Goal: Find specific page/section: Find specific page/section

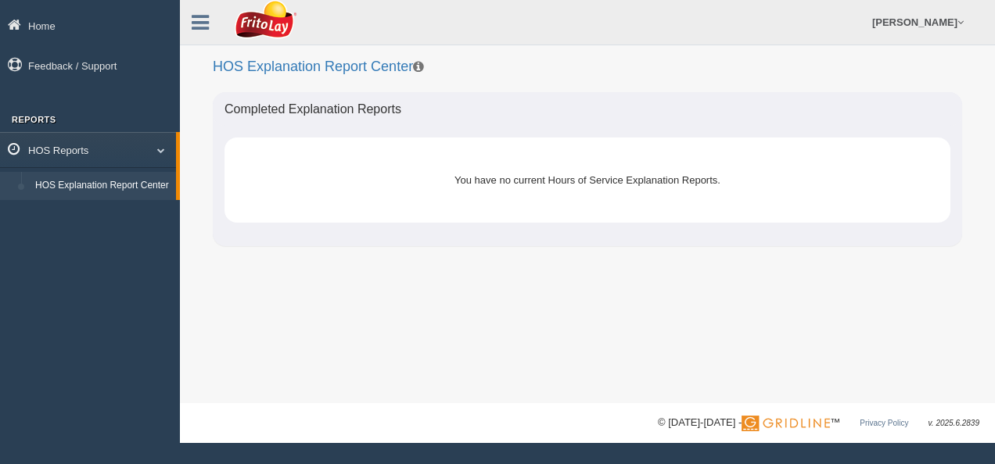
click at [164, 150] on span at bounding box center [155, 150] width 20 height 8
click at [164, 150] on span at bounding box center [159, 150] width 20 height 8
click at [76, 187] on link "HOS Explanation Report Center" at bounding box center [102, 186] width 148 height 28
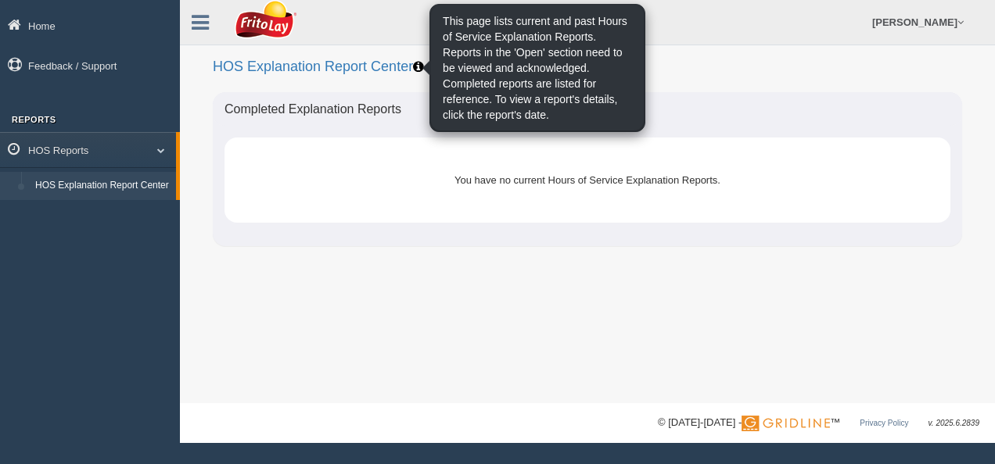
click at [414, 69] on icon at bounding box center [418, 66] width 11 height 13
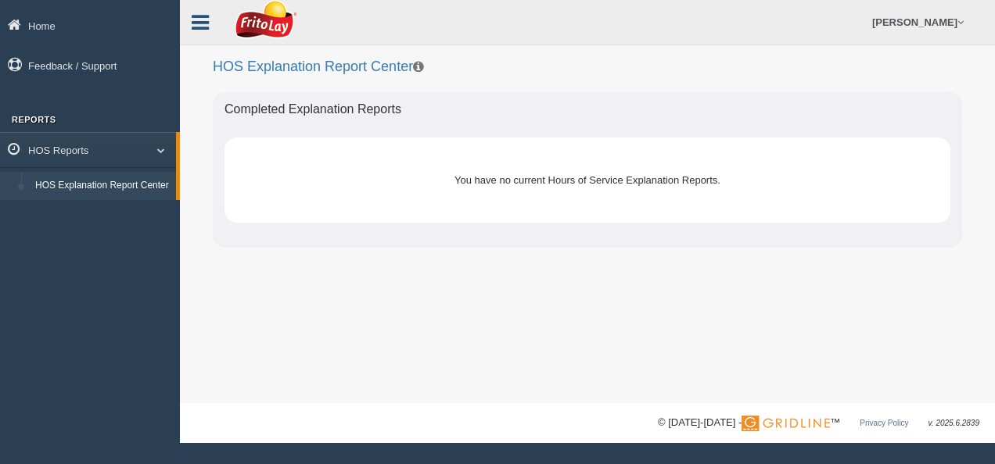
click at [198, 21] on icon at bounding box center [200, 23] width 17 height 20
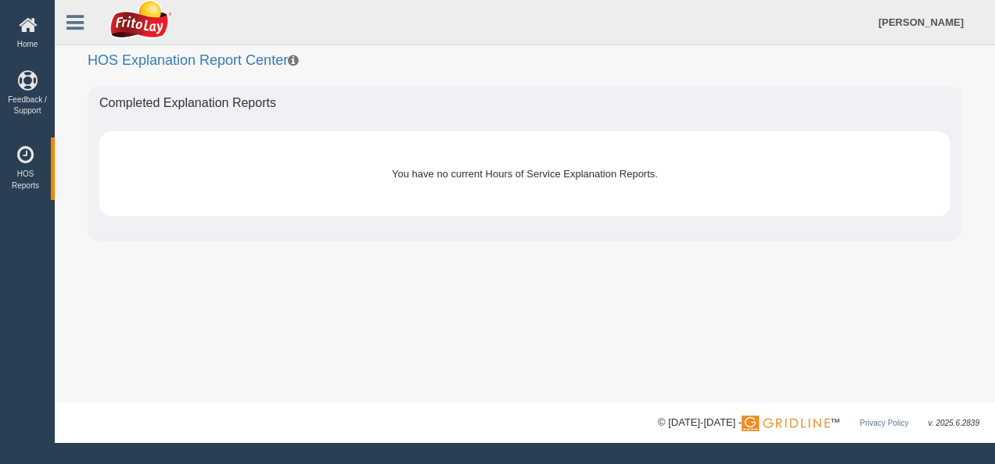
click at [203, 59] on h2 "HOS Explanation Report Center" at bounding box center [525, 42] width 874 height 53
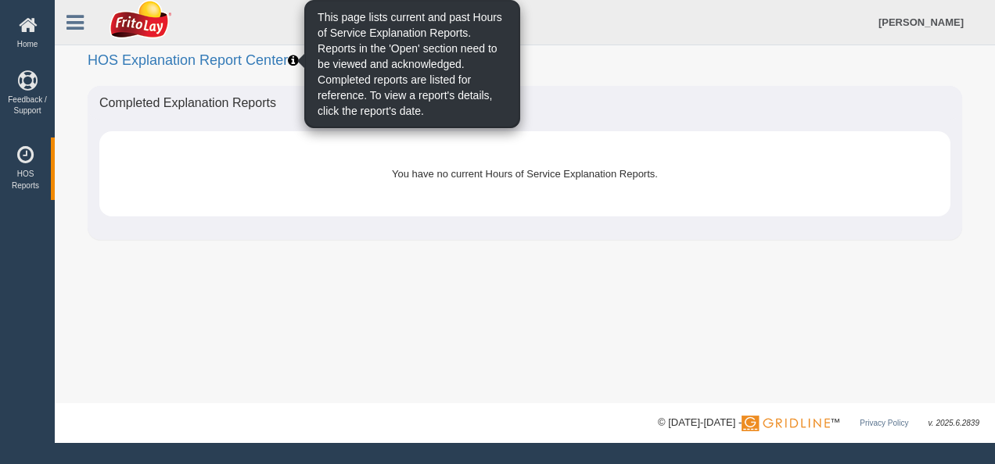
click at [292, 58] on icon at bounding box center [293, 60] width 11 height 13
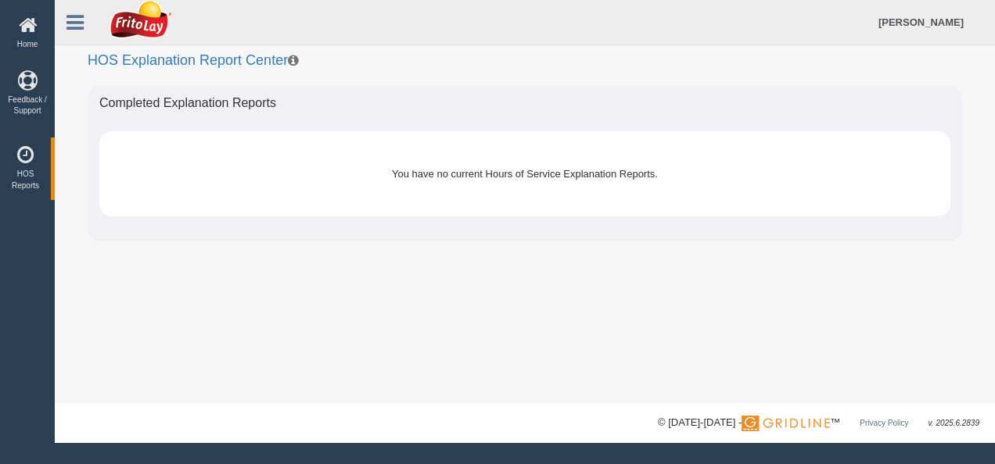
click at [207, 100] on div "Completed Explanation Reports" at bounding box center [525, 103] width 874 height 34
click at [26, 167] on link "HOS Reports" at bounding box center [25, 169] width 51 height 62
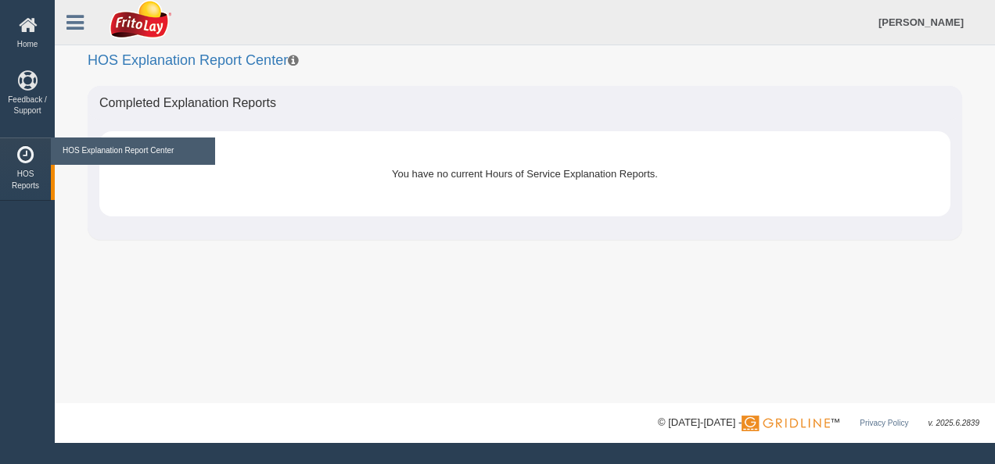
click at [21, 179] on link "HOS Reports" at bounding box center [25, 169] width 51 height 62
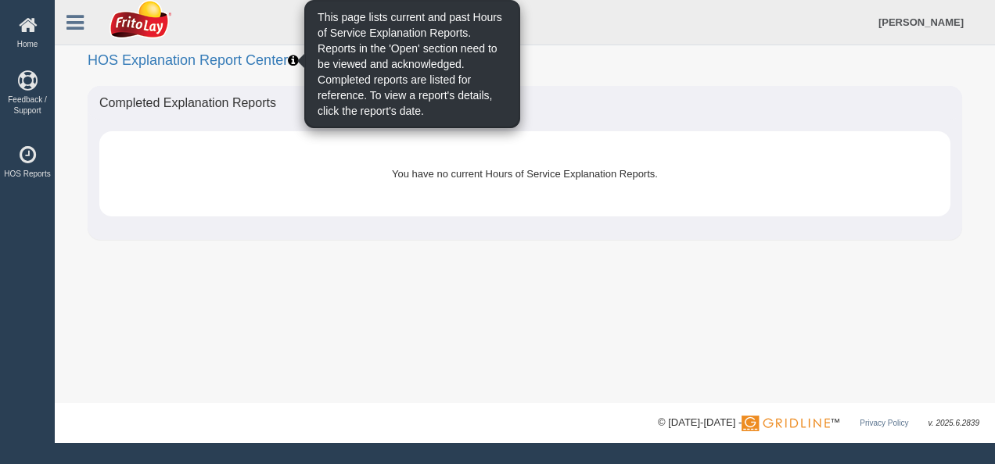
click at [291, 61] on icon at bounding box center [293, 60] width 11 height 13
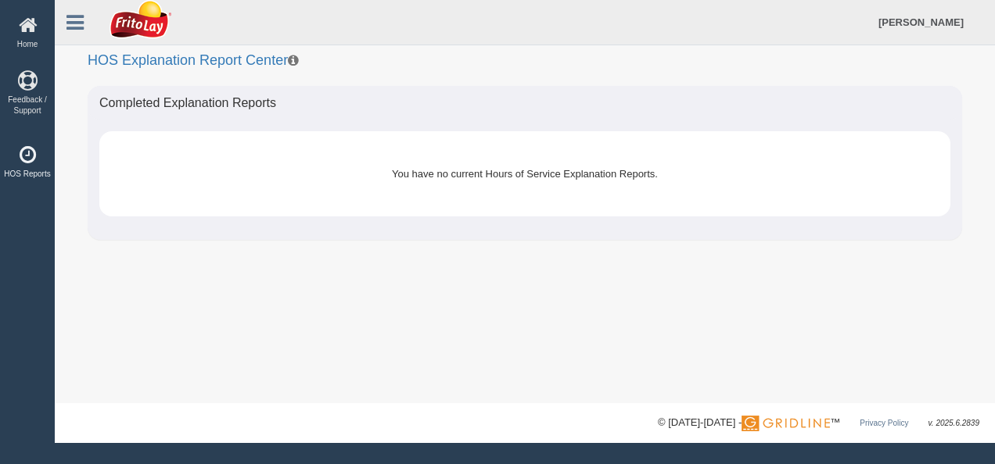
click at [31, 163] on icon at bounding box center [27, 155] width 47 height 20
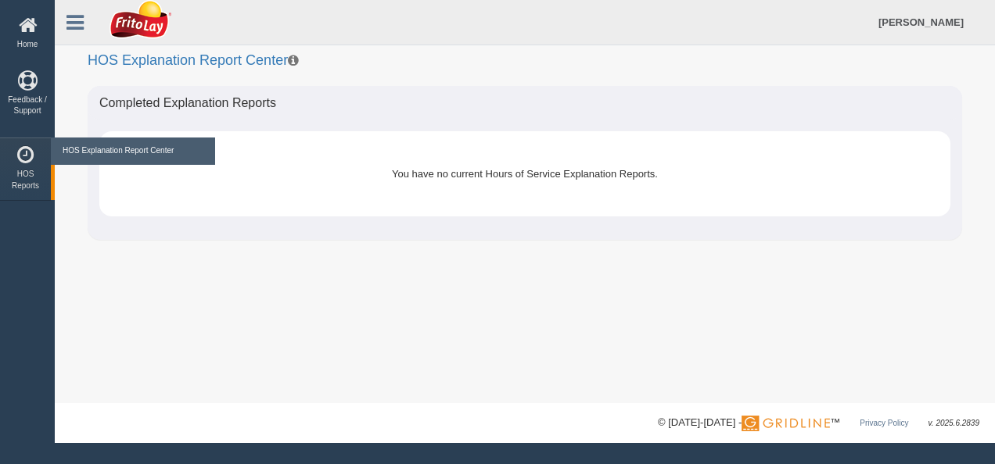
click at [104, 147] on link "HOS Explanation Report Center" at bounding box center [133, 151] width 149 height 27
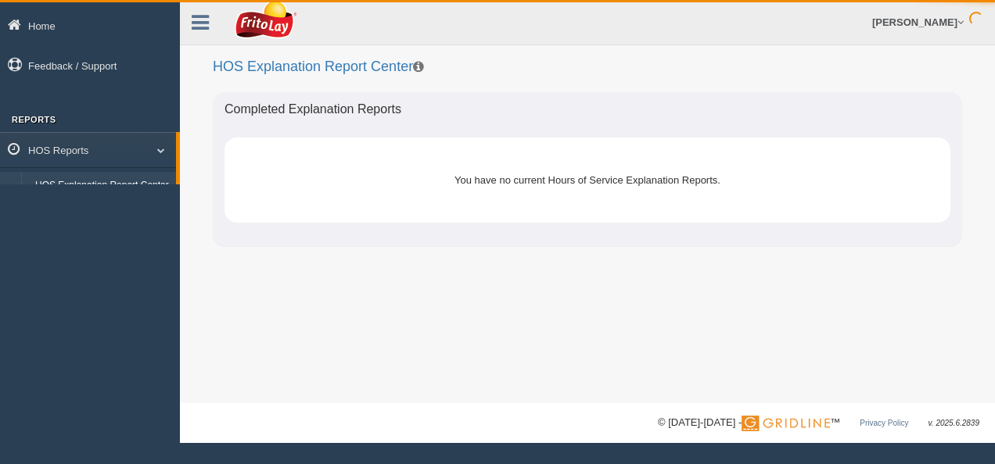
click at [77, 28] on link "Home" at bounding box center [90, 25] width 180 height 35
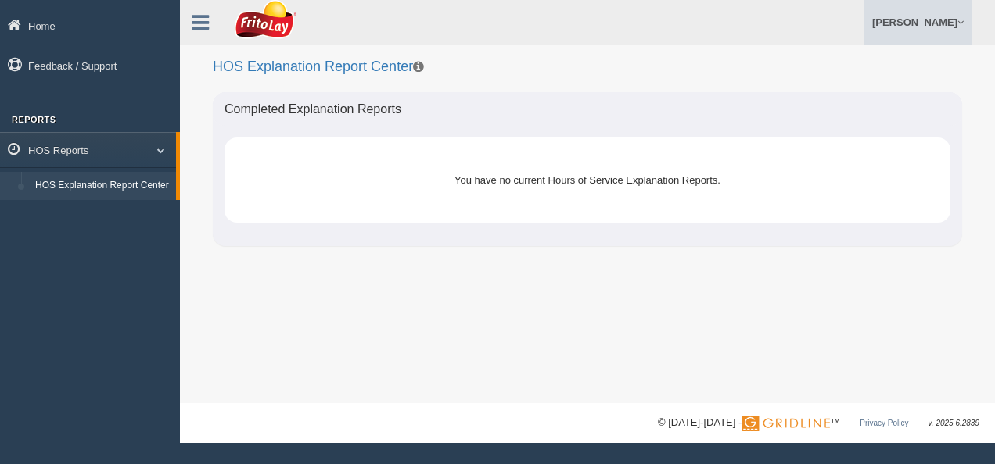
click at [931, 27] on link "[PERSON_NAME]" at bounding box center [917, 22] width 107 height 45
click at [961, 21] on span at bounding box center [960, 22] width 6 height 10
click at [887, 116] on div "Completed Explanation Reports" at bounding box center [587, 109] width 749 height 34
click at [124, 186] on link "HOS Explanation Report Center" at bounding box center [102, 186] width 148 height 28
click at [163, 149] on span at bounding box center [155, 150] width 20 height 8
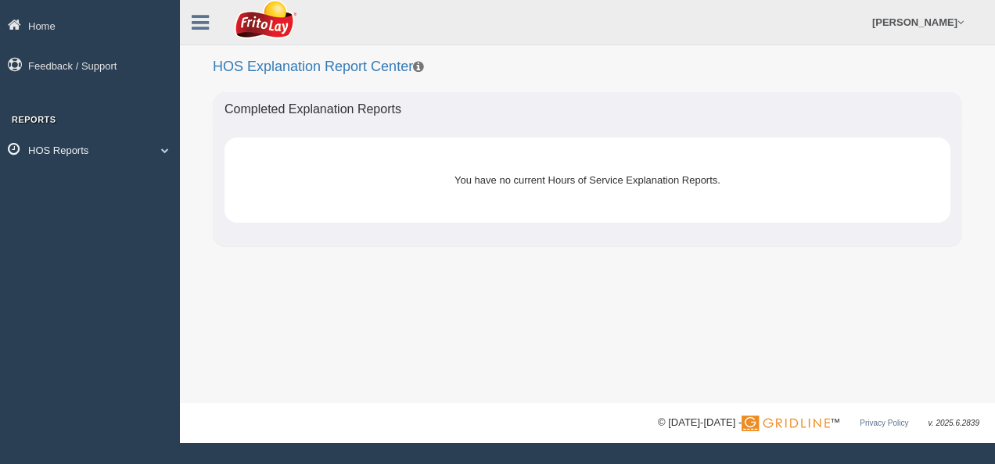
click at [163, 149] on span at bounding box center [159, 150] width 20 height 8
click at [31, 120] on h3 "Reports" at bounding box center [90, 119] width 180 height 9
click at [77, 186] on link "HOS Explanation Report Center" at bounding box center [102, 186] width 148 height 28
click at [203, 17] on icon at bounding box center [200, 23] width 17 height 20
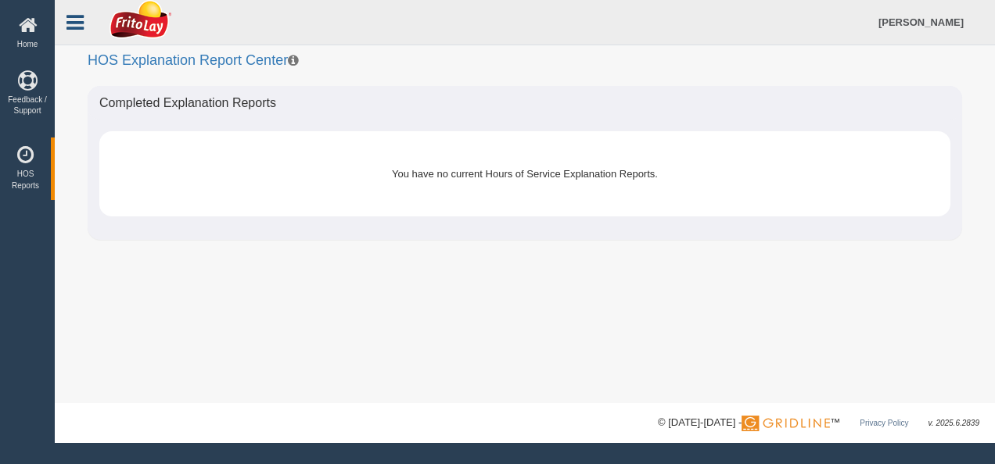
click at [82, 26] on icon at bounding box center [74, 23] width 17 height 20
